Goal: Navigation & Orientation: Find specific page/section

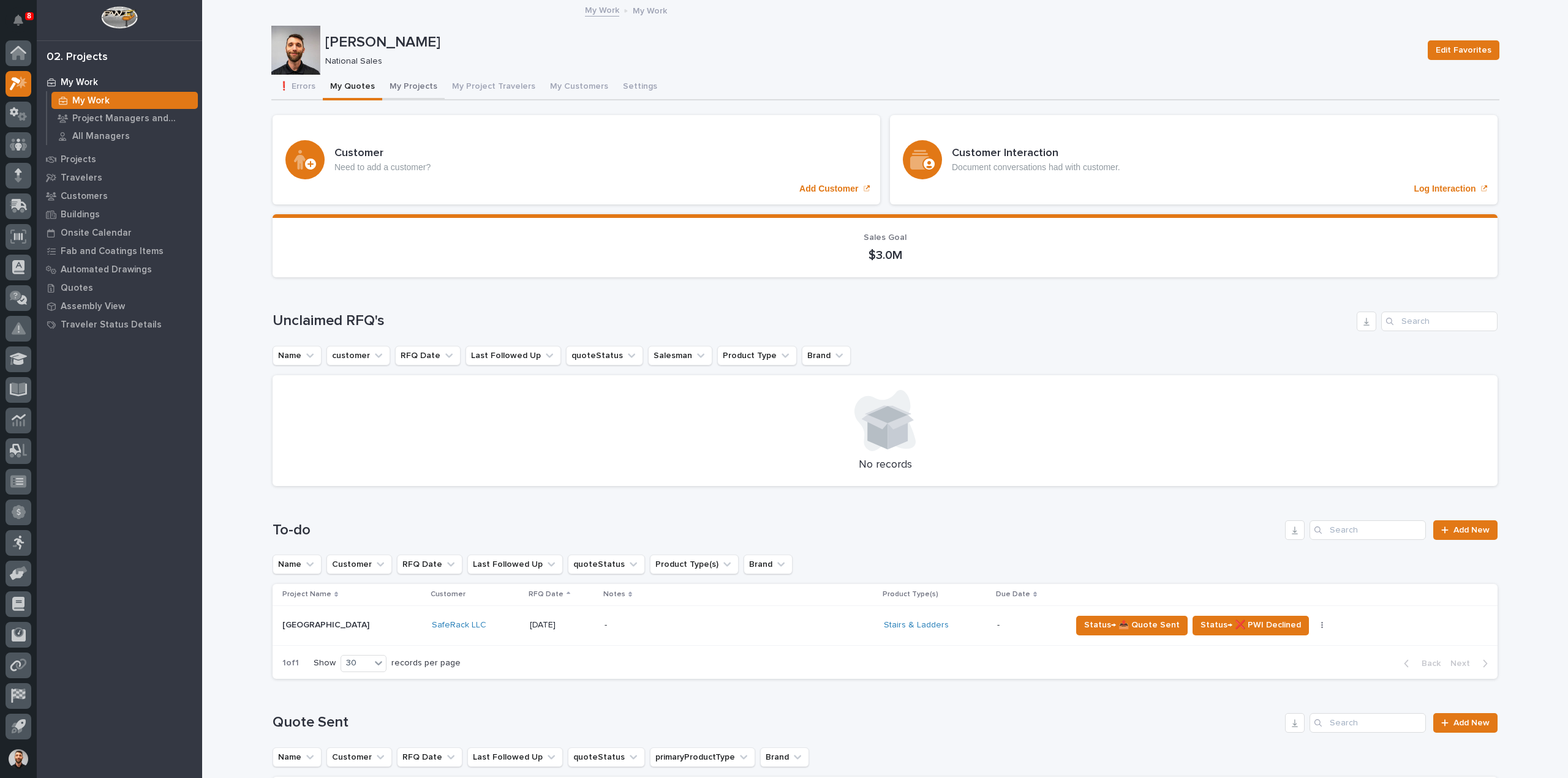
click at [394, 91] on button "My Projects" at bounding box center [414, 88] width 63 height 26
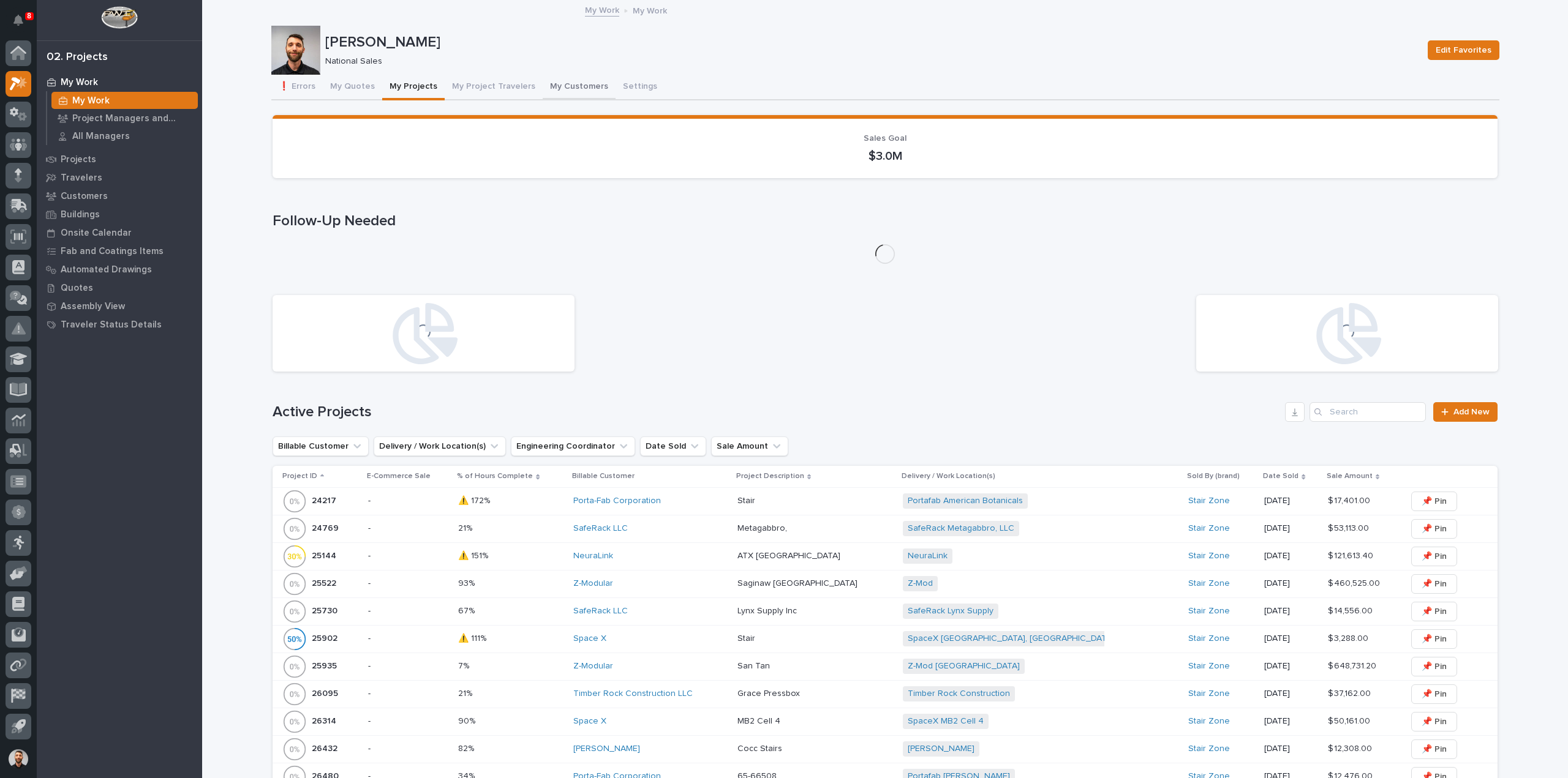
click at [566, 86] on button "My Customers" at bounding box center [579, 88] width 73 height 26
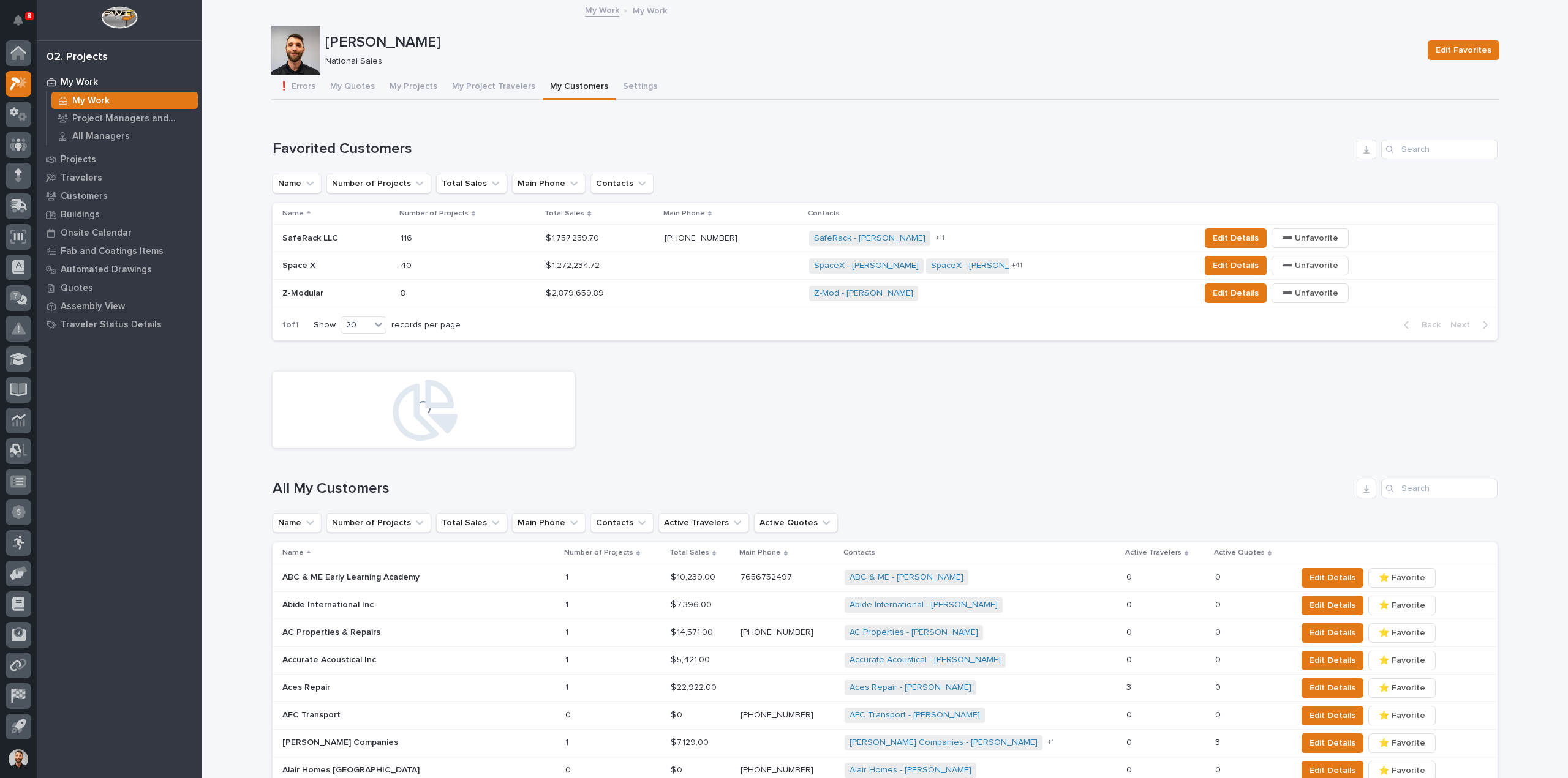
click at [368, 269] on p at bounding box center [336, 266] width 109 height 11
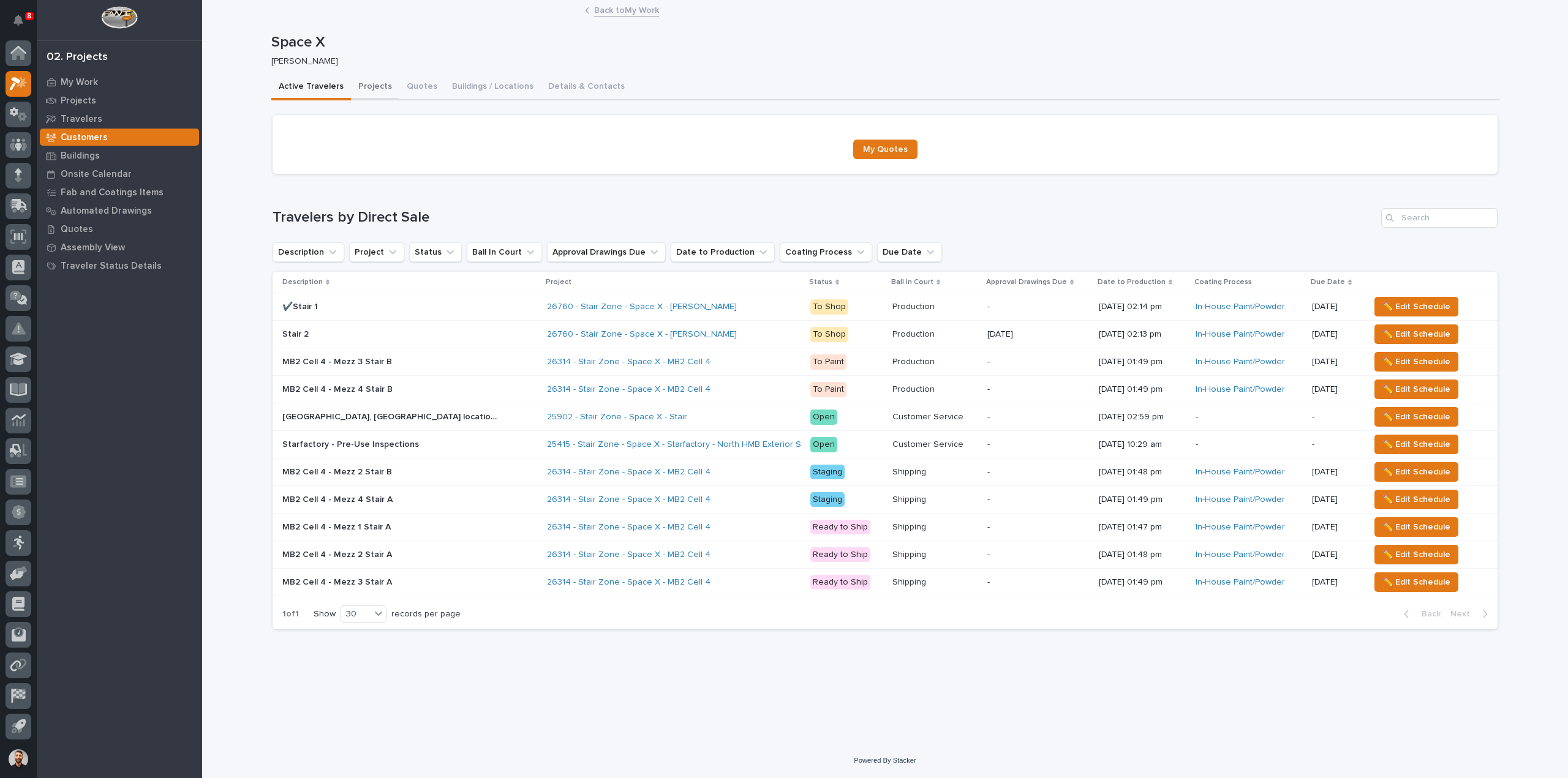
click at [370, 83] on button "Projects" at bounding box center [375, 88] width 48 height 26
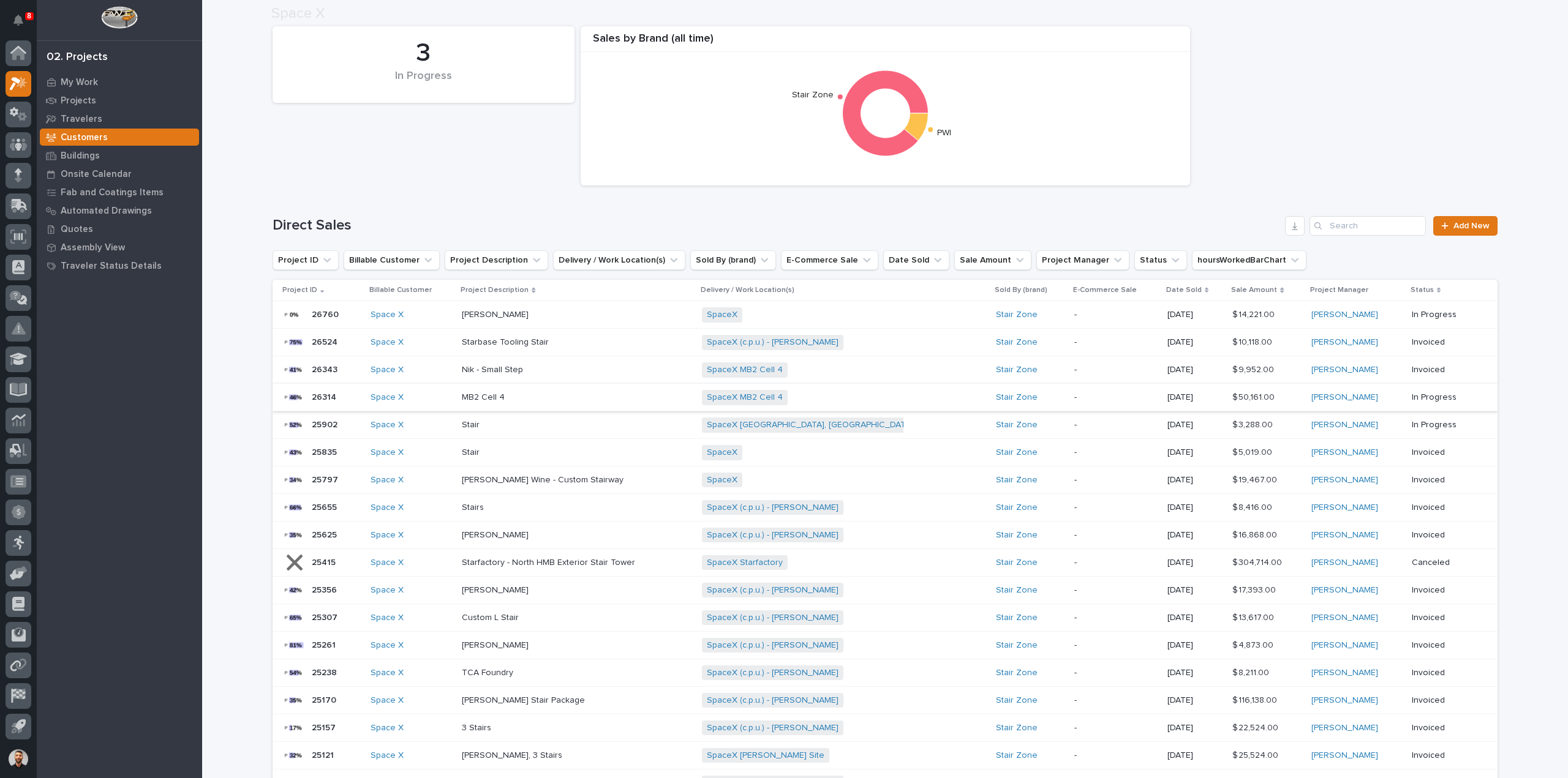
scroll to position [429, 0]
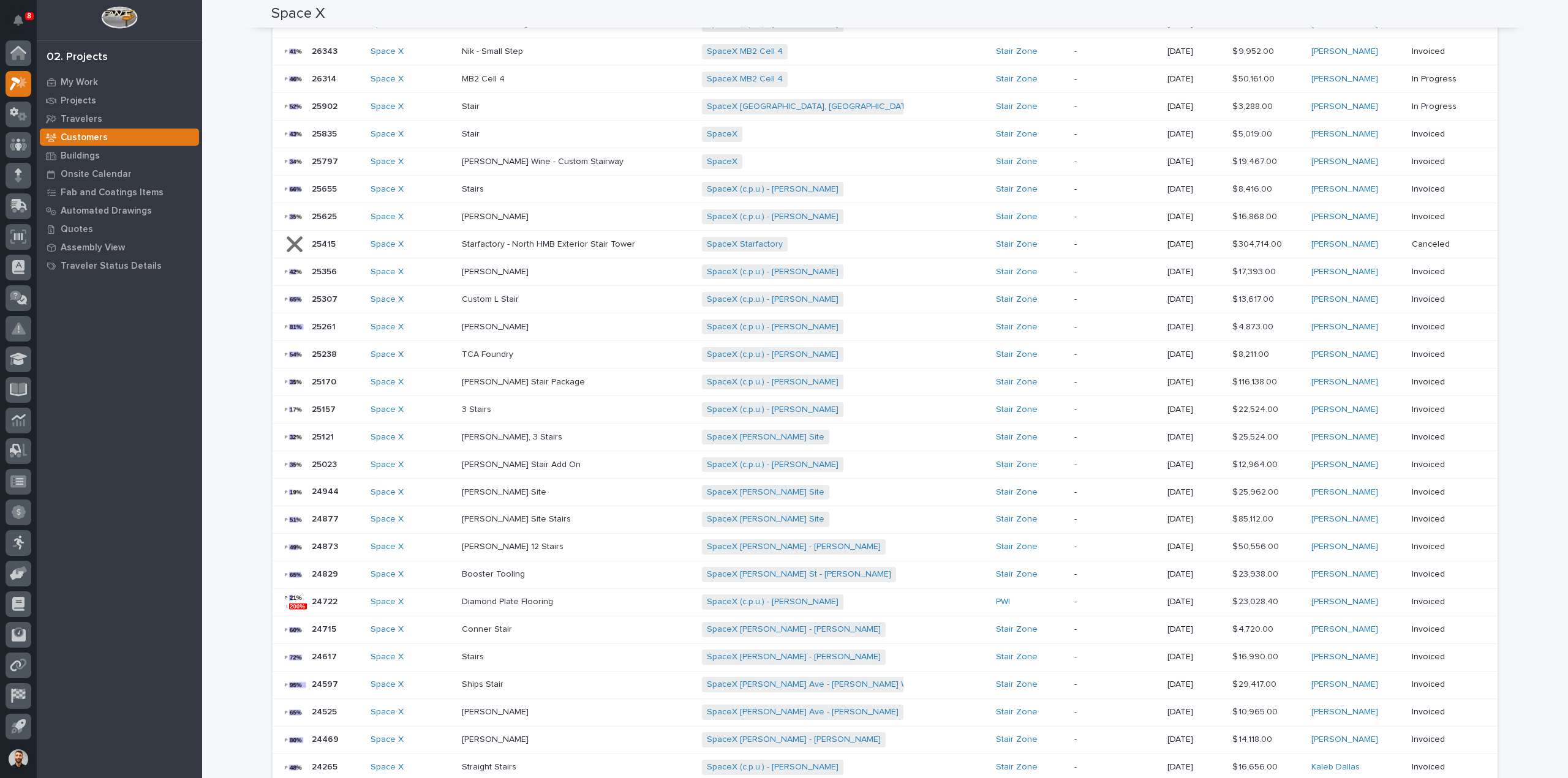
click at [849, 244] on div "SpaceX Starfactory + 0" at bounding box center [809, 245] width 214 height 15
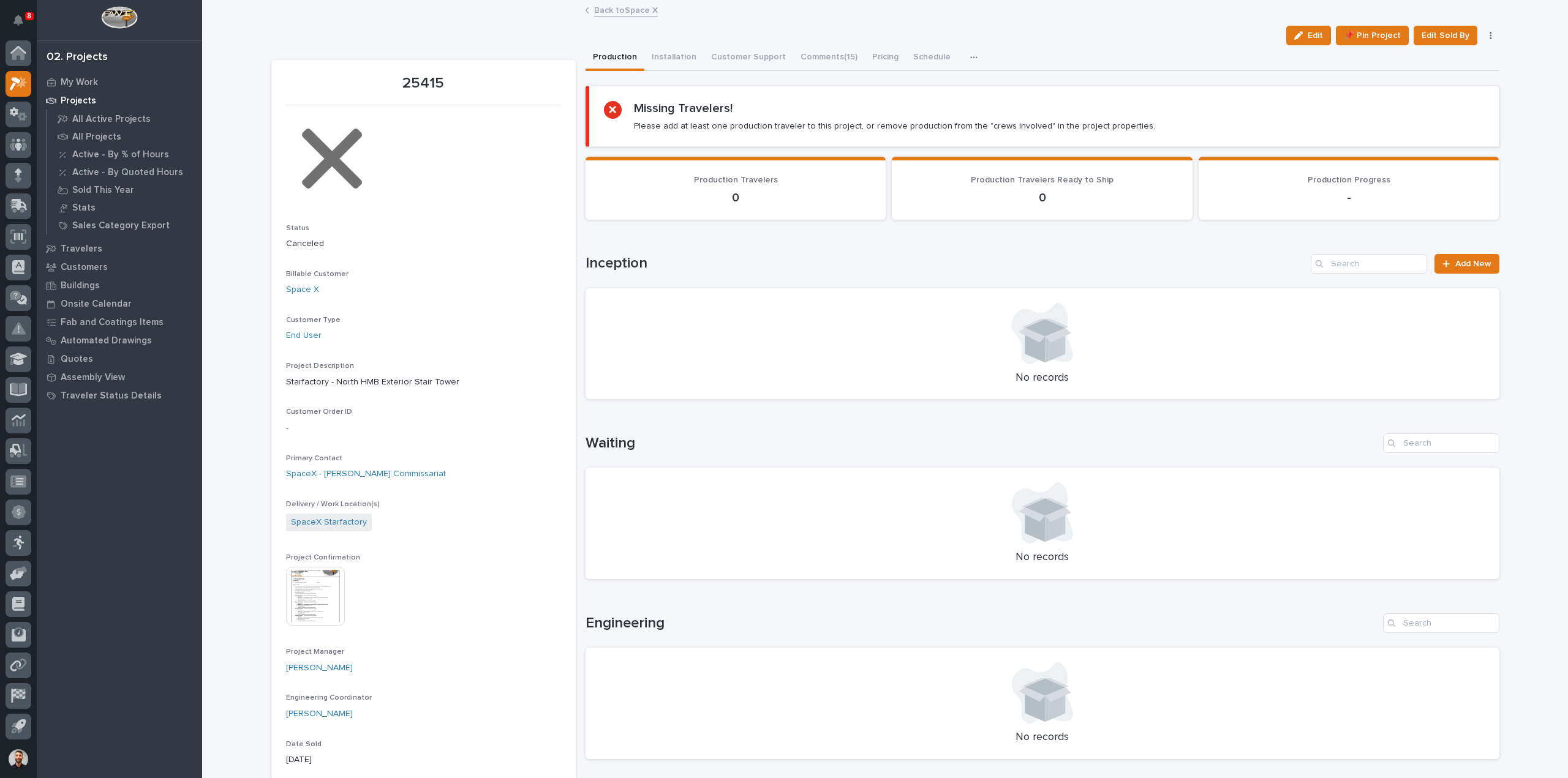
click at [622, 11] on link "Back to Space X" at bounding box center [625, 9] width 63 height 14
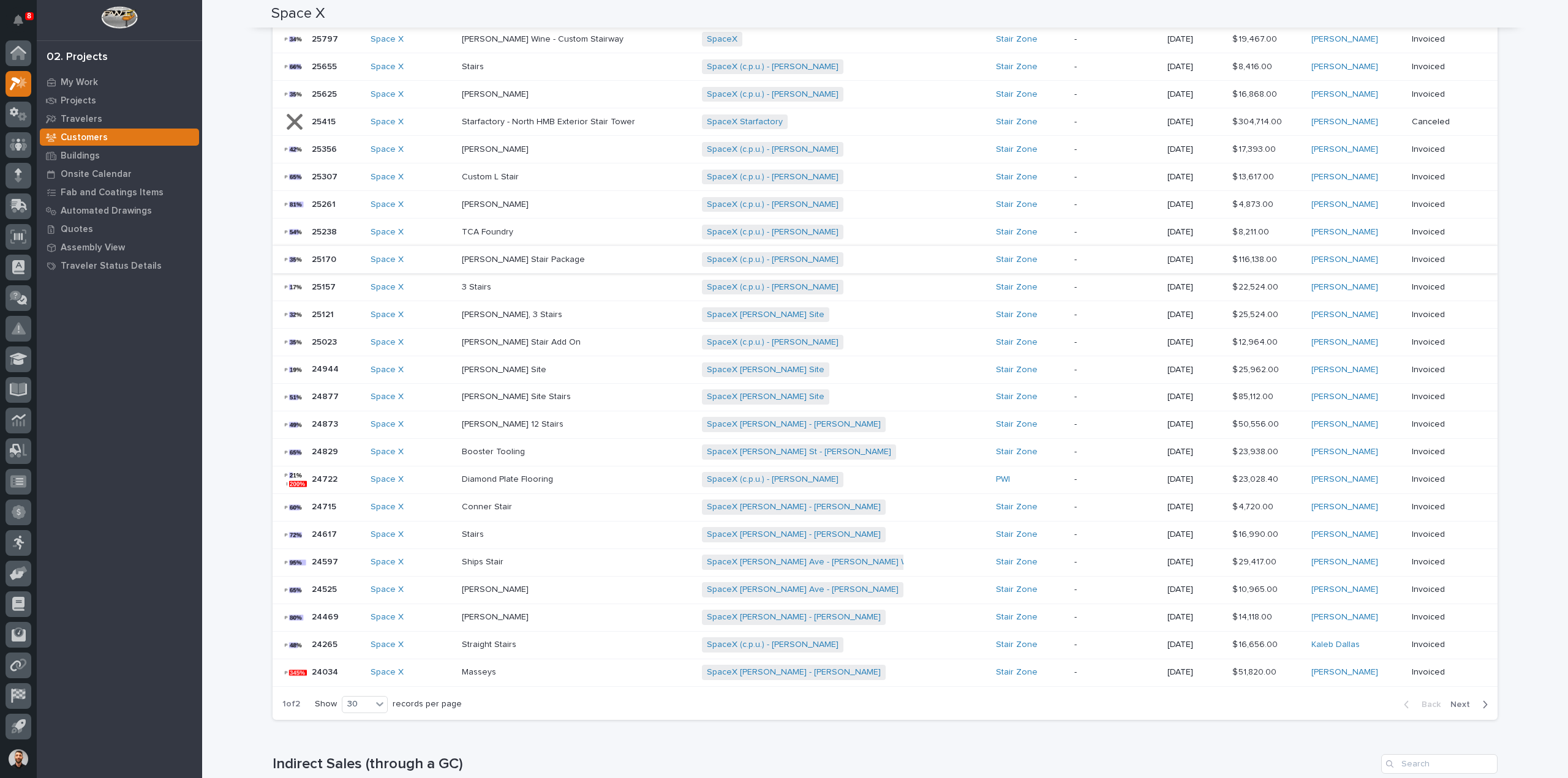
scroll to position [306, 0]
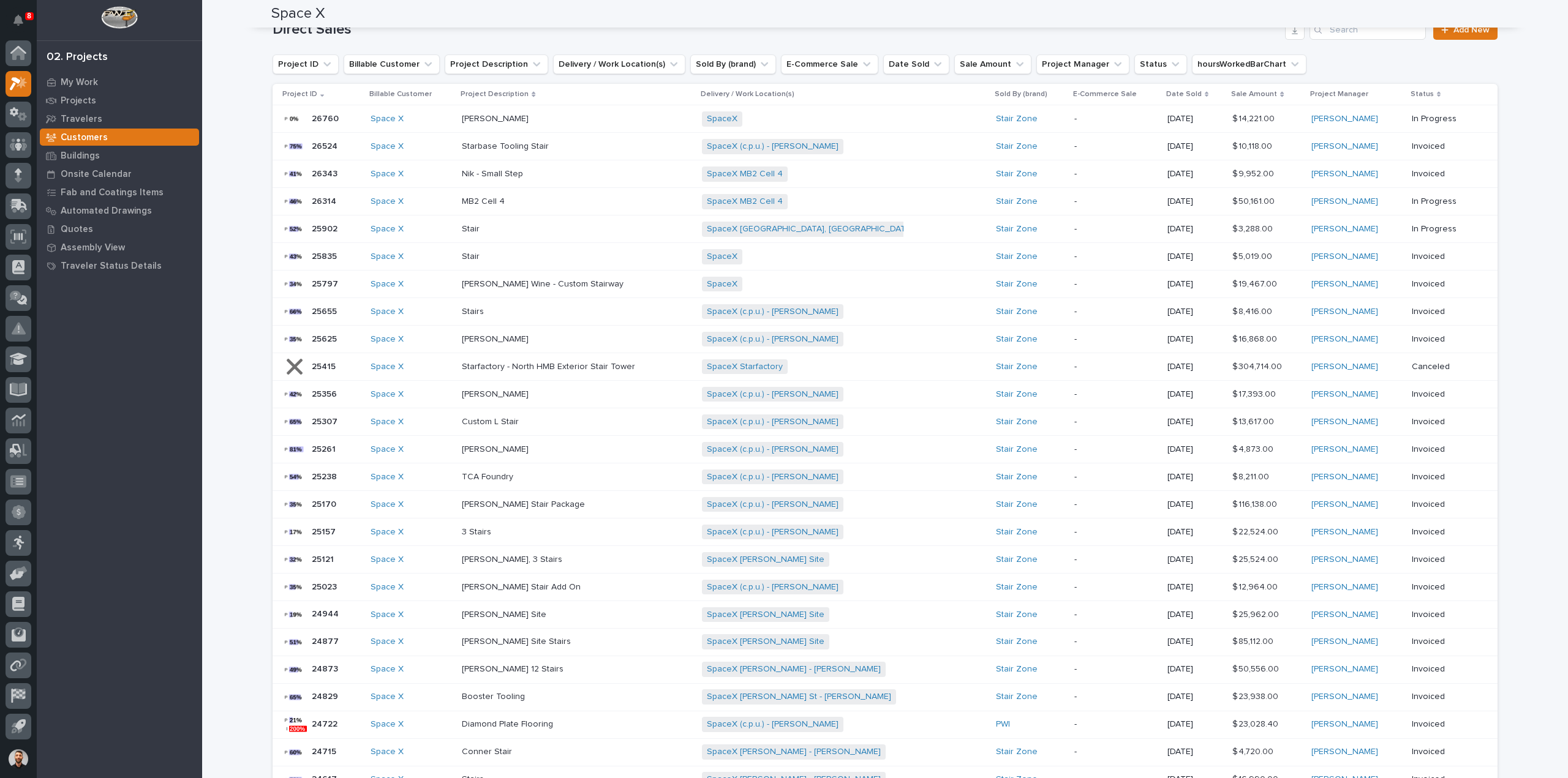
click at [432, 364] on div "Space X" at bounding box center [411, 368] width 82 height 11
